Goal: Check status: Check status

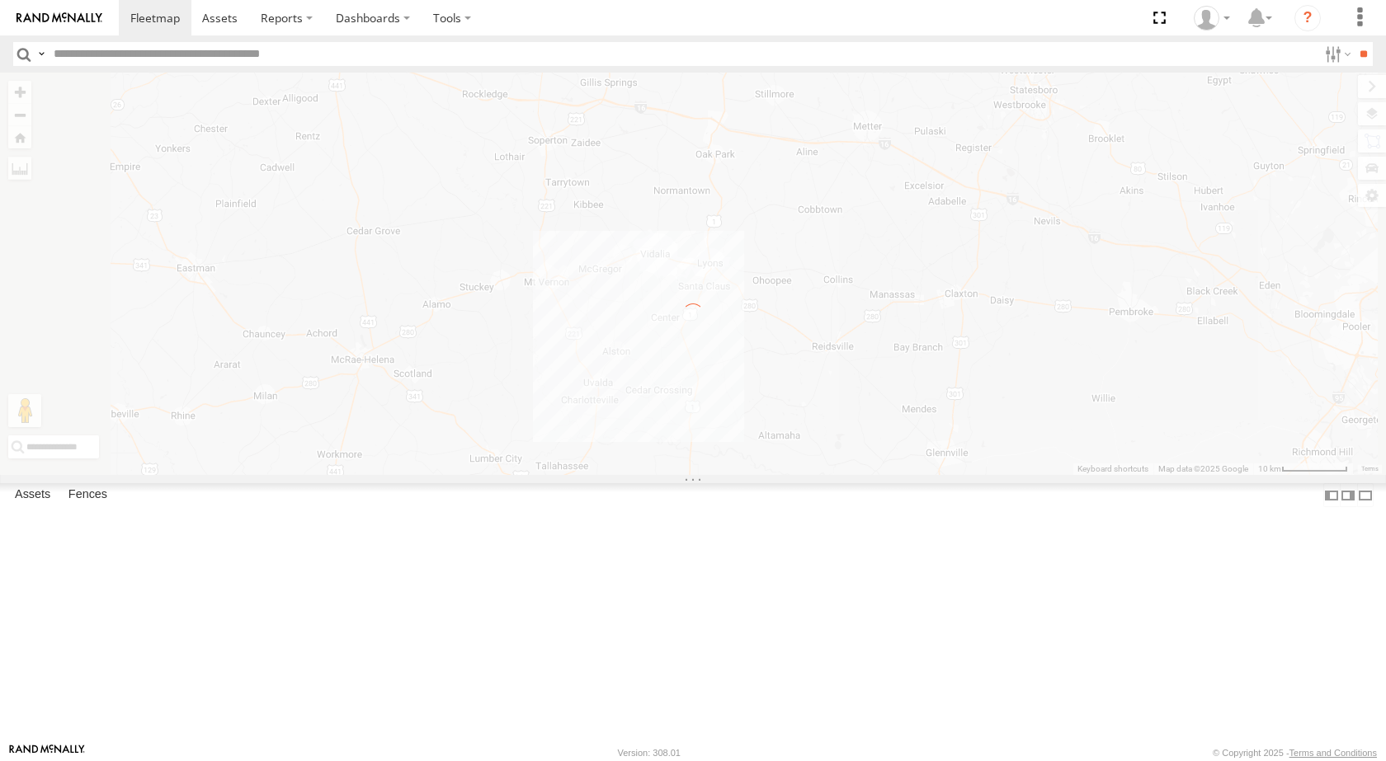
click at [49, 8] on link at bounding box center [59, 17] width 119 height 35
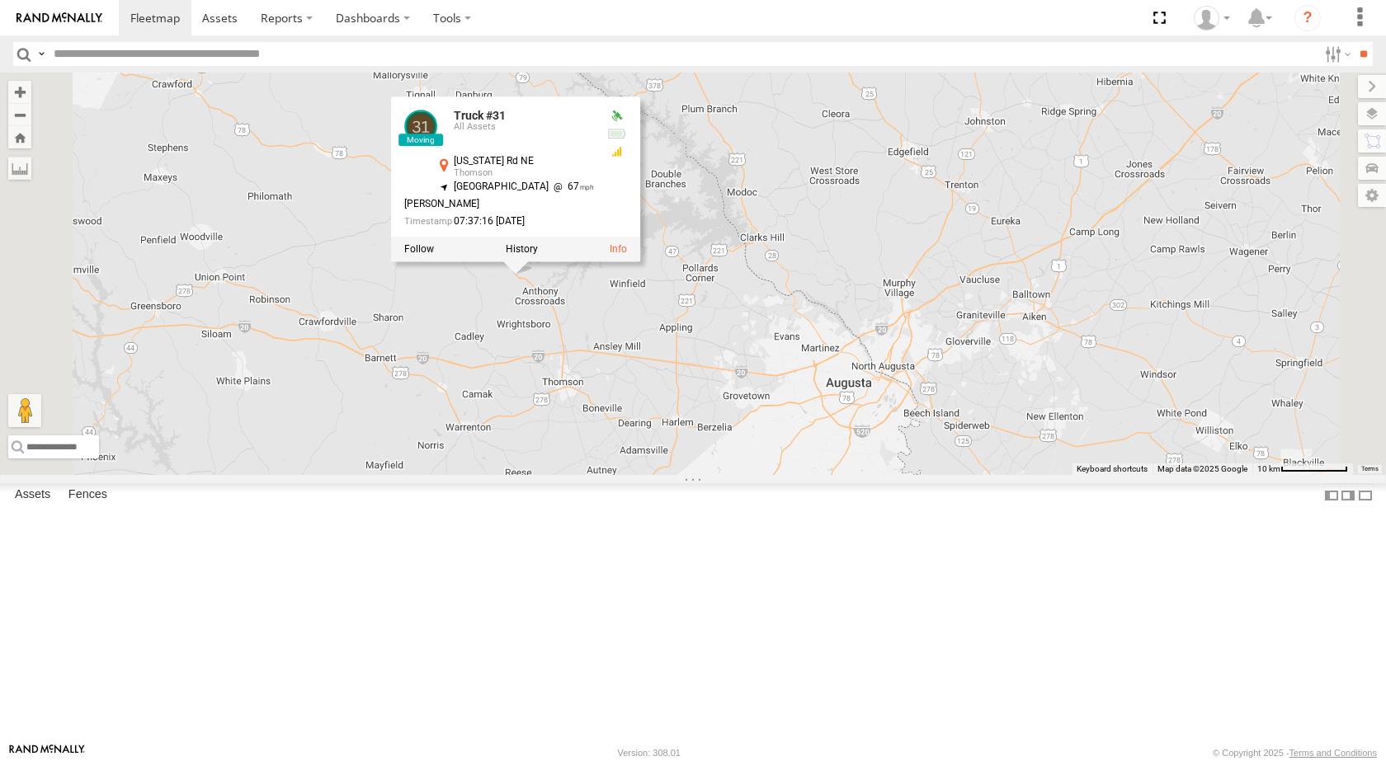
drag, startPoint x: 780, startPoint y: 372, endPoint x: 921, endPoint y: 794, distance: 444.5
click at [921, 761] on html at bounding box center [693, 380] width 1386 height 761
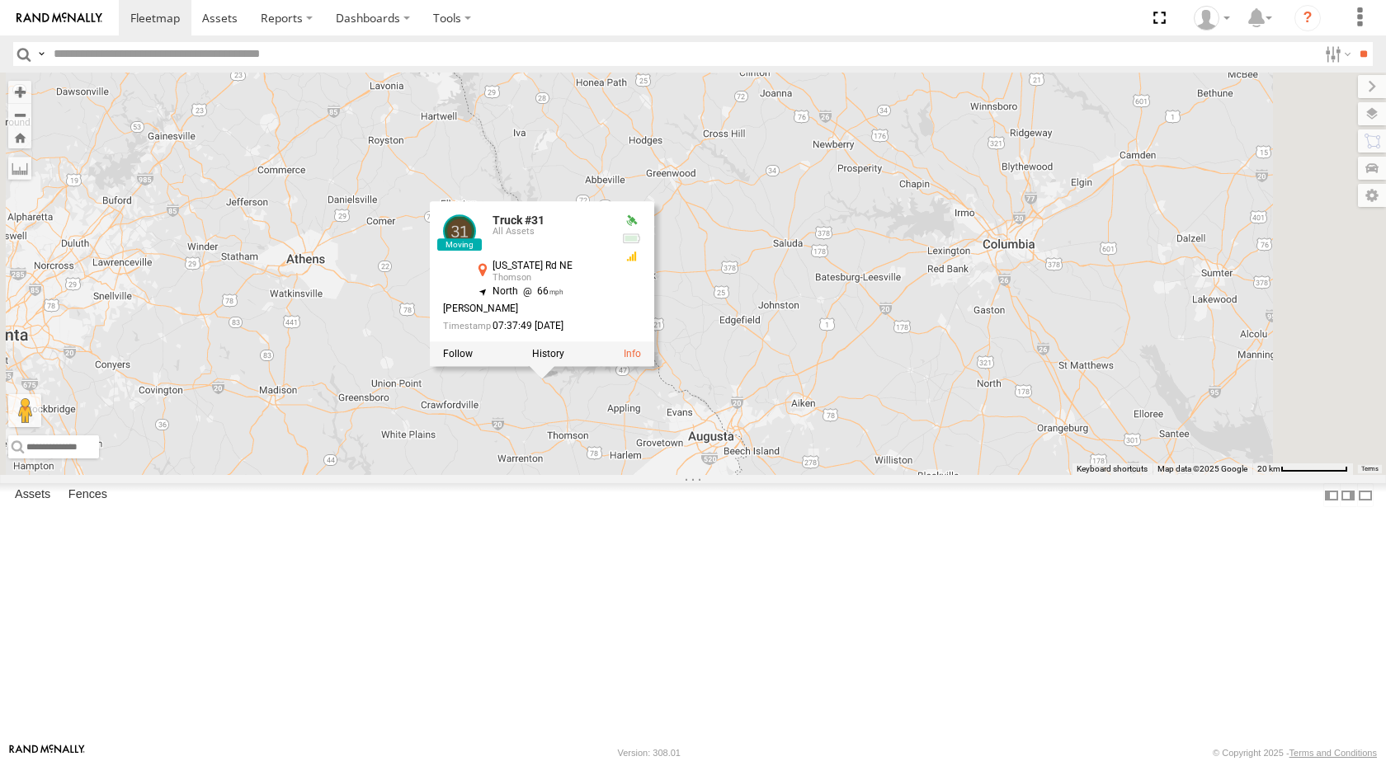
click at [0, 0] on div "Truck #31" at bounding box center [0, 0] width 0 height 0
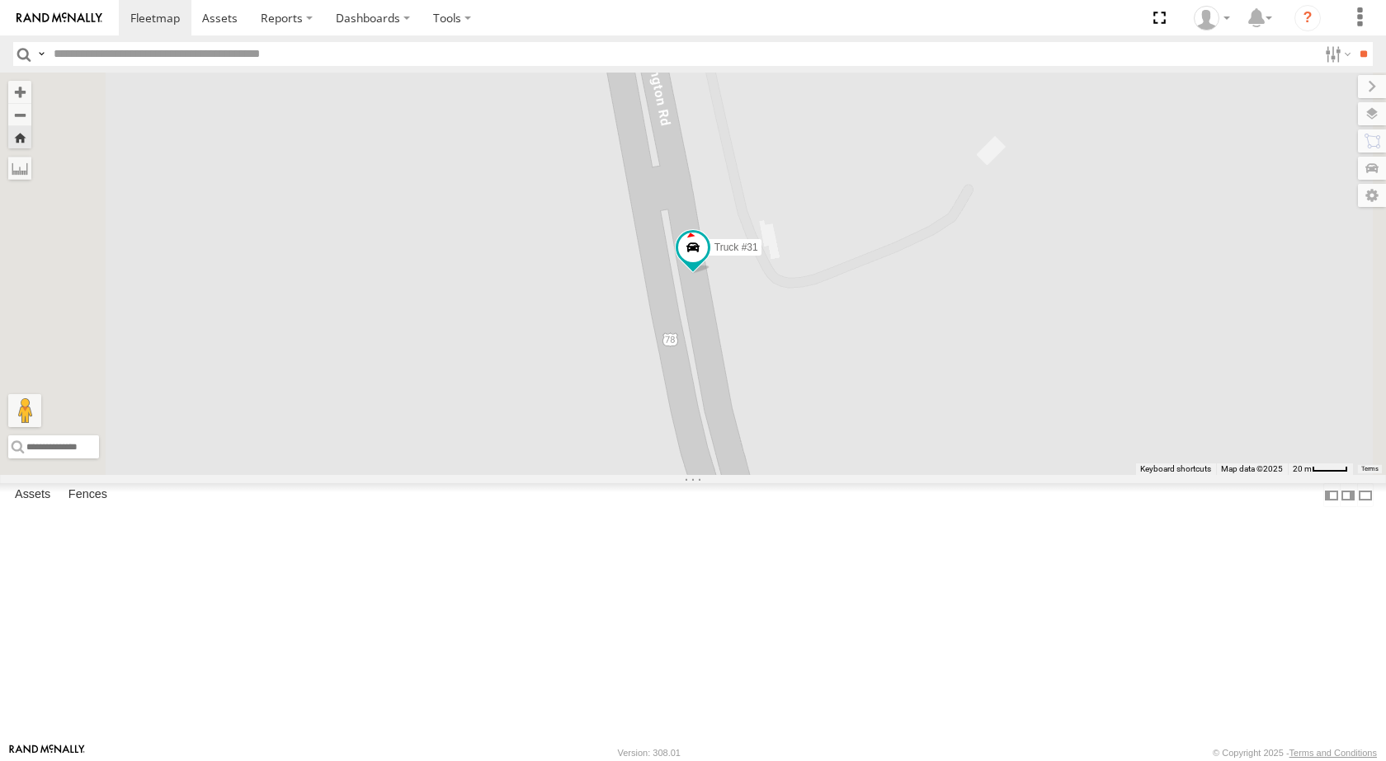
click at [0, 0] on div "Truck #32" at bounding box center [0, 0] width 0 height 0
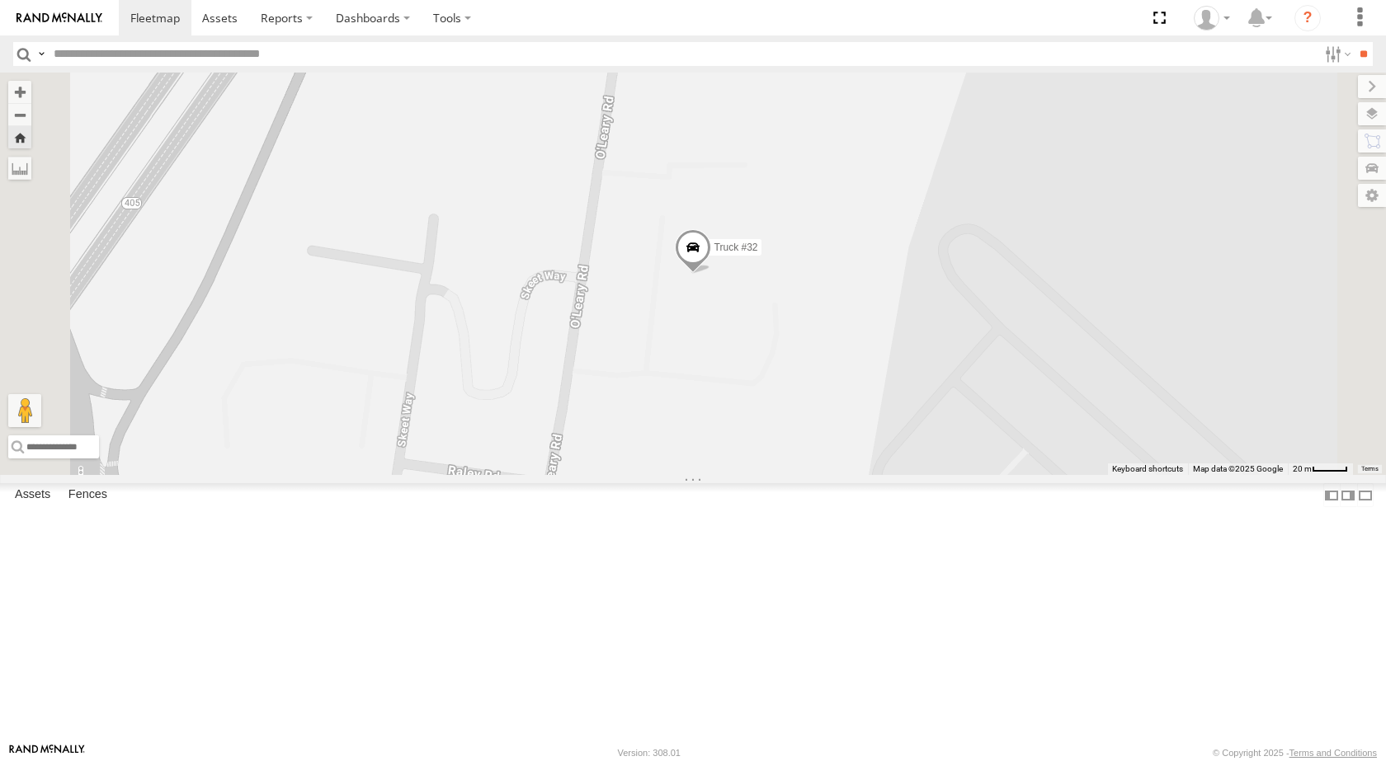
click at [0, 0] on div "All Assets" at bounding box center [0, 0] width 0 height 0
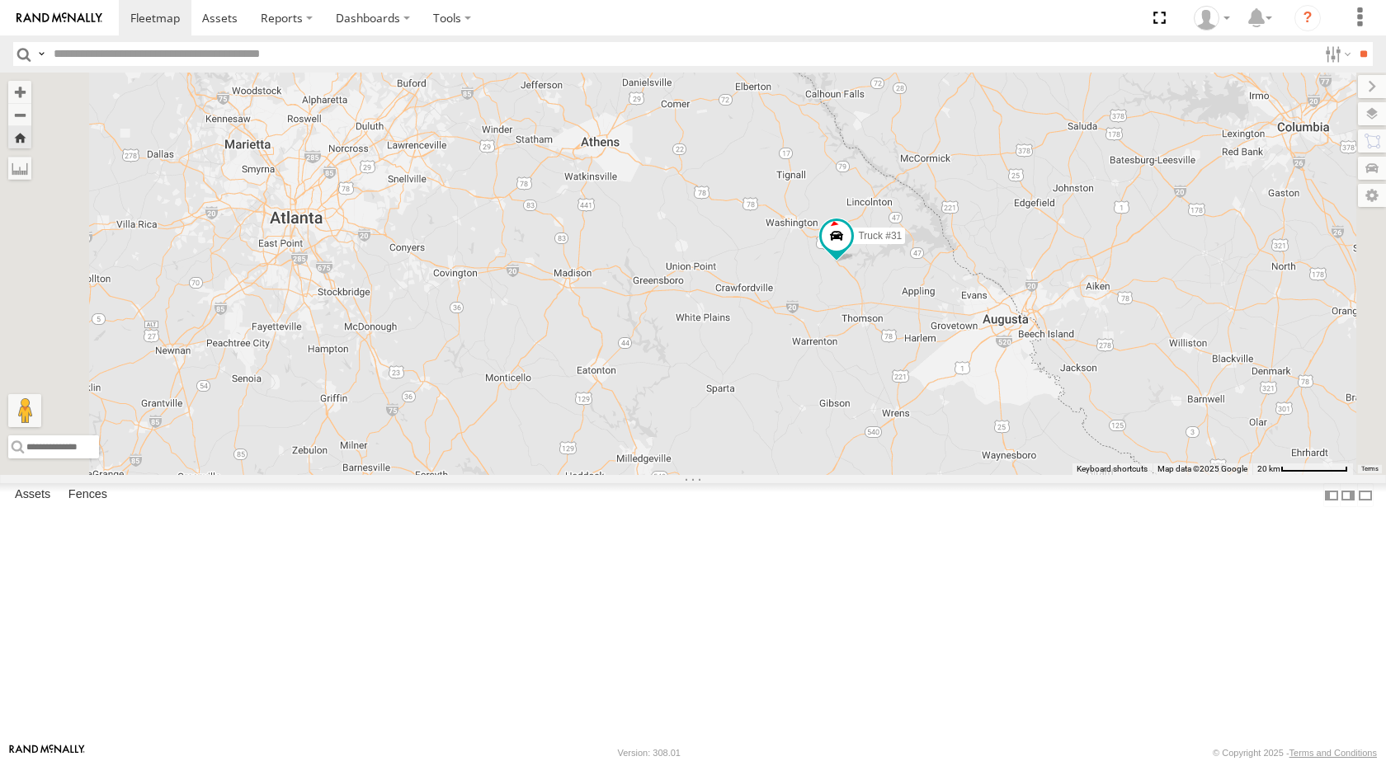
click at [0, 0] on span at bounding box center [0, 0] width 0 height 0
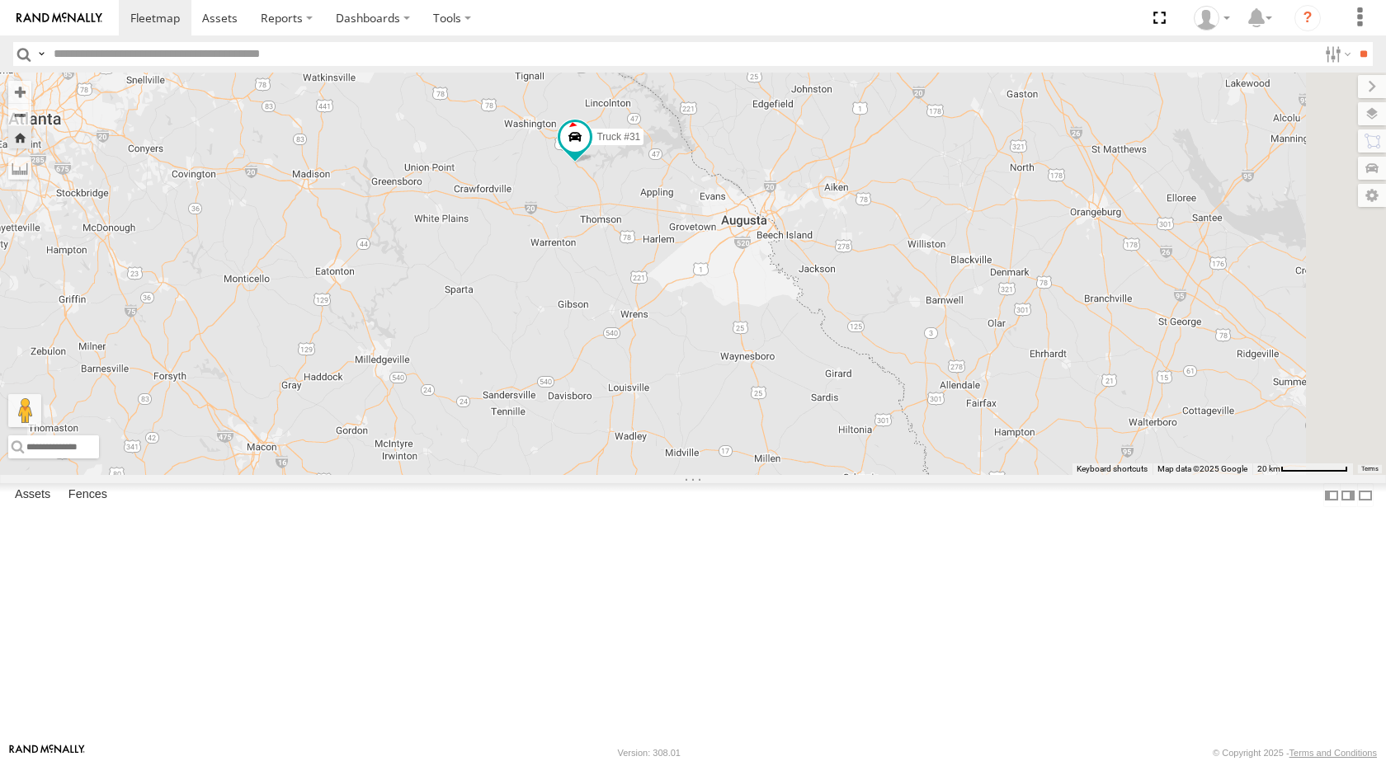
drag, startPoint x: 848, startPoint y: 488, endPoint x: 591, endPoint y: 389, distance: 275.5
click at [591, 389] on div "Truck #31" at bounding box center [693, 274] width 1386 height 403
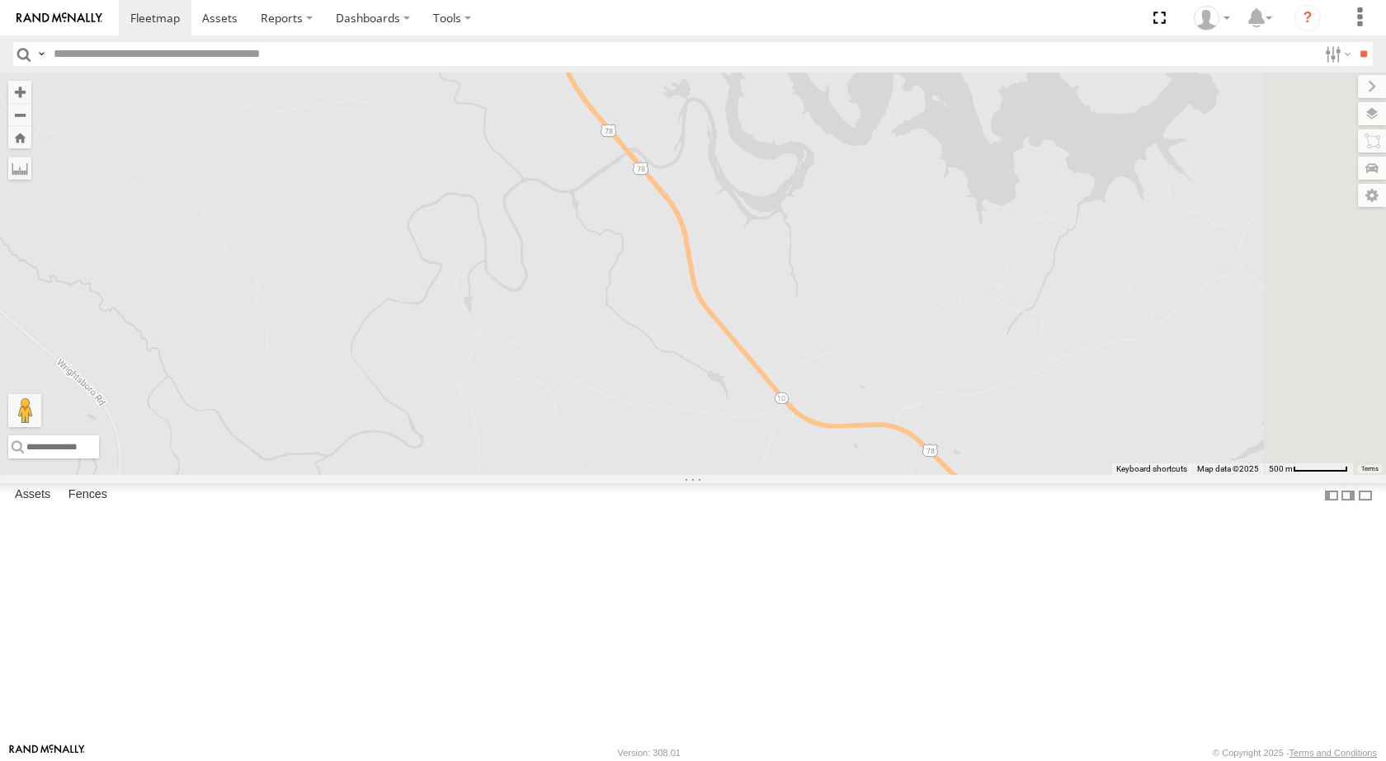
click at [0, 0] on span at bounding box center [0, 0] width 0 height 0
